Goal: Transaction & Acquisition: Obtain resource

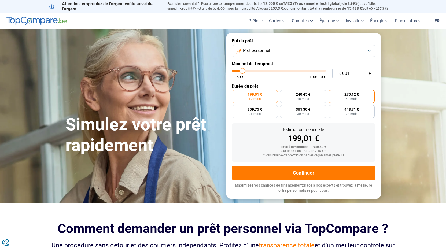
click at [341, 98] on label "270,12 € 42 mois" at bounding box center [352, 96] width 46 height 13
click at [332, 94] on input "270,12 € 42 mois" at bounding box center [330, 91] width 3 height 3
radio input "true"
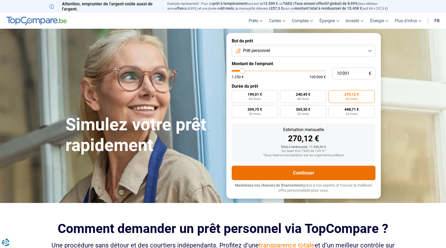
click at [319, 174] on button "Continuer" at bounding box center [304, 173] width 144 height 14
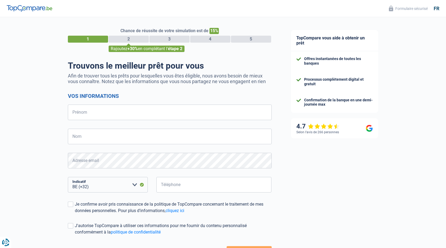
select select "32"
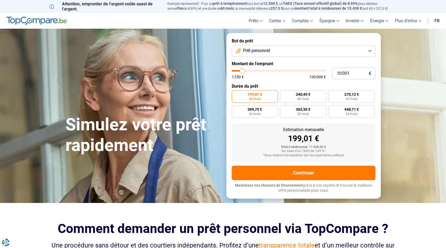
type input "7 000"
type input "7000"
type input "6 500"
type input "6500"
type input "6 250"
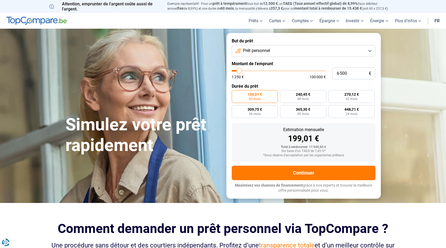
type input "6250"
type input "5 750"
type input "5750"
type input "5 500"
type input "5500"
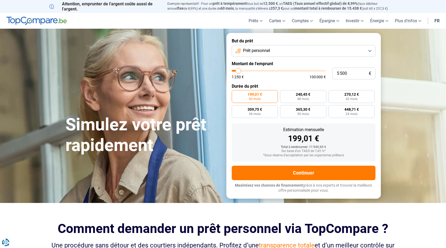
type input "5 000"
type input "5000"
click at [238, 71] on input "range" at bounding box center [279, 71] width 94 height 2
radio input "true"
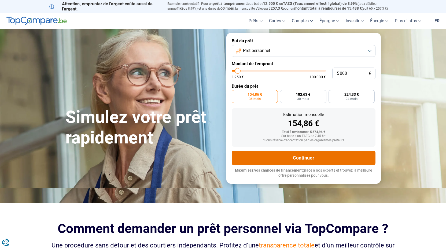
click at [307, 152] on button "Continuer" at bounding box center [304, 158] width 144 height 14
click at [307, 155] on button "Continuer" at bounding box center [304, 158] width 144 height 14
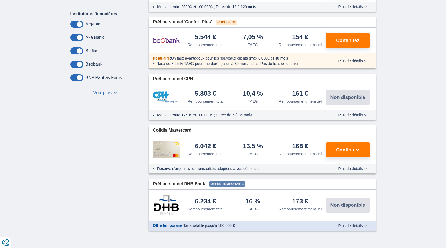
scroll to position [109, 0]
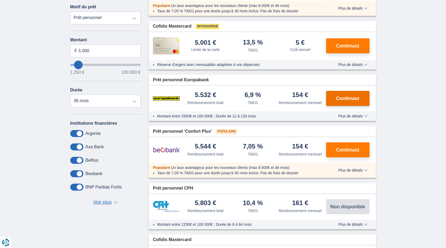
click at [346, 101] on span "Continuez" at bounding box center [347, 98] width 23 height 5
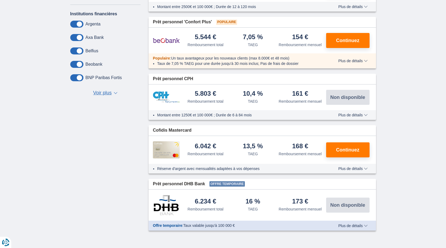
scroll to position [246, 0]
